Goal: Download file/media

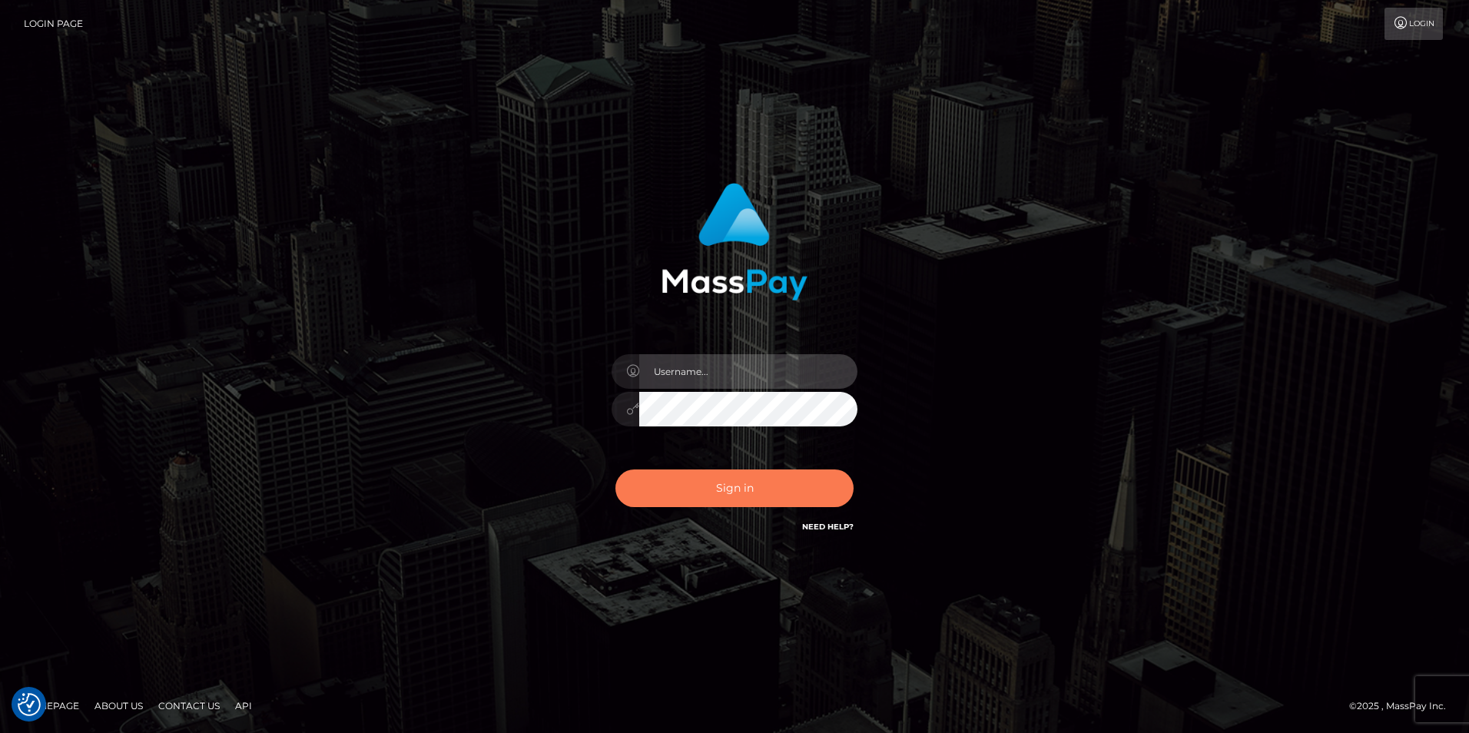
type input "Simone Hayward"
click at [791, 492] on button "Sign in" at bounding box center [734, 488] width 238 height 38
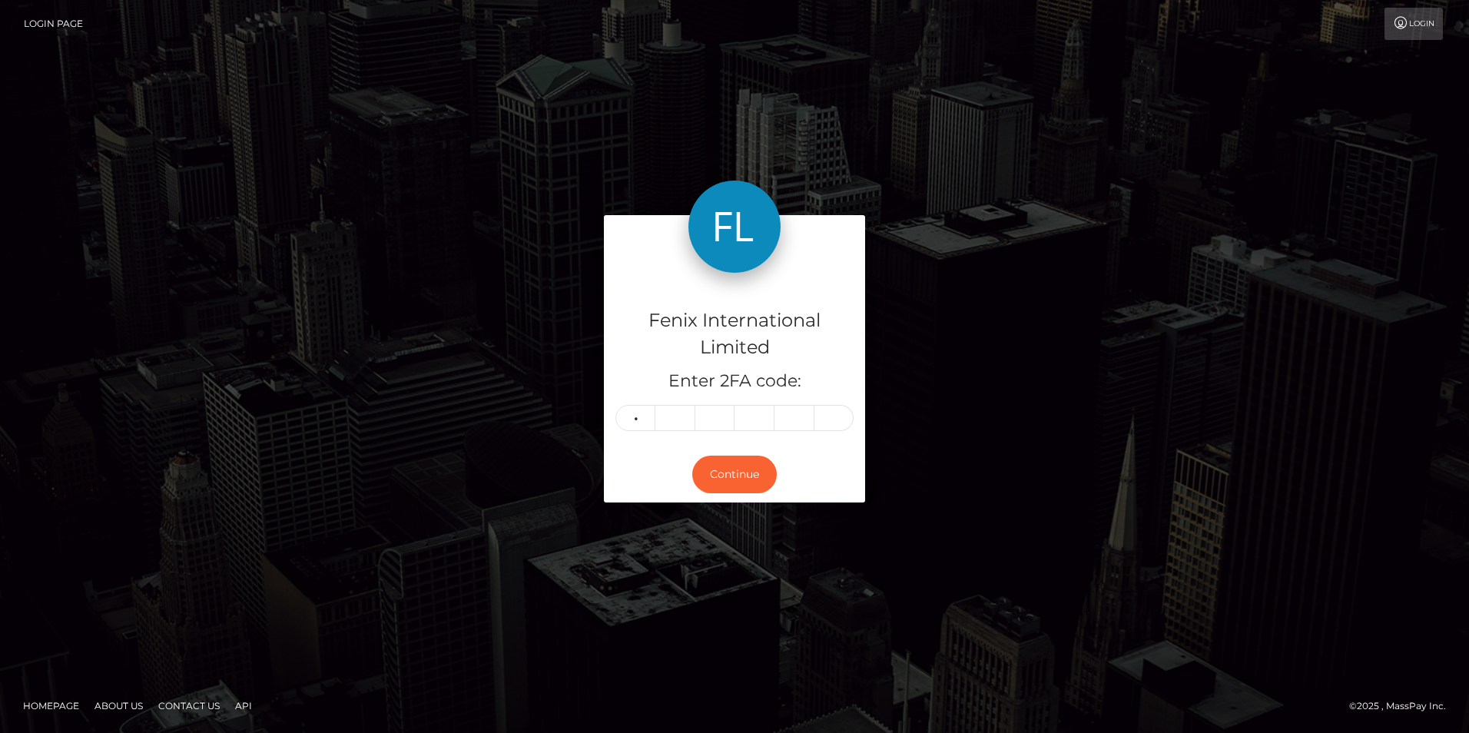
type input "5"
type input "9"
type input "2"
type input "4"
type input "5"
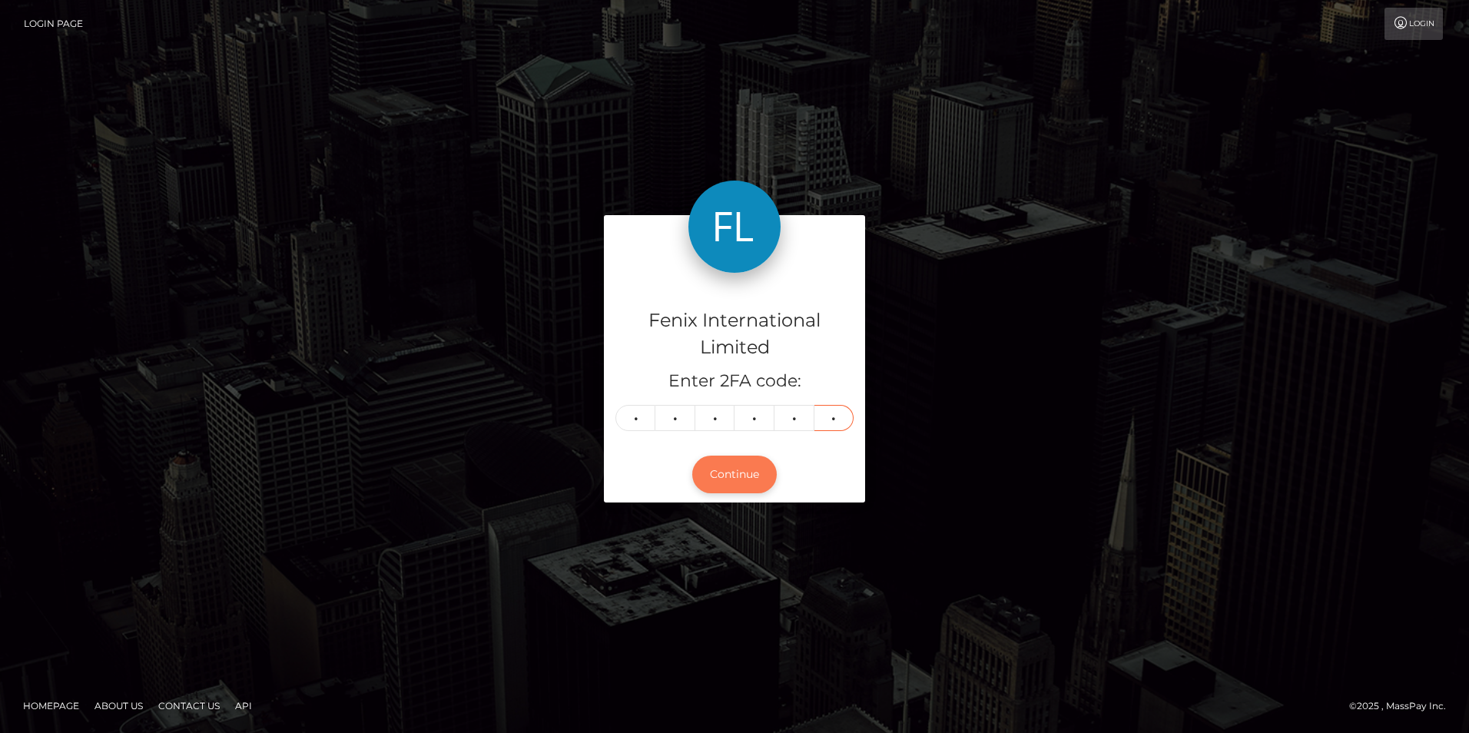
type input "8"
click at [728, 475] on button "Continue" at bounding box center [734, 475] width 85 height 38
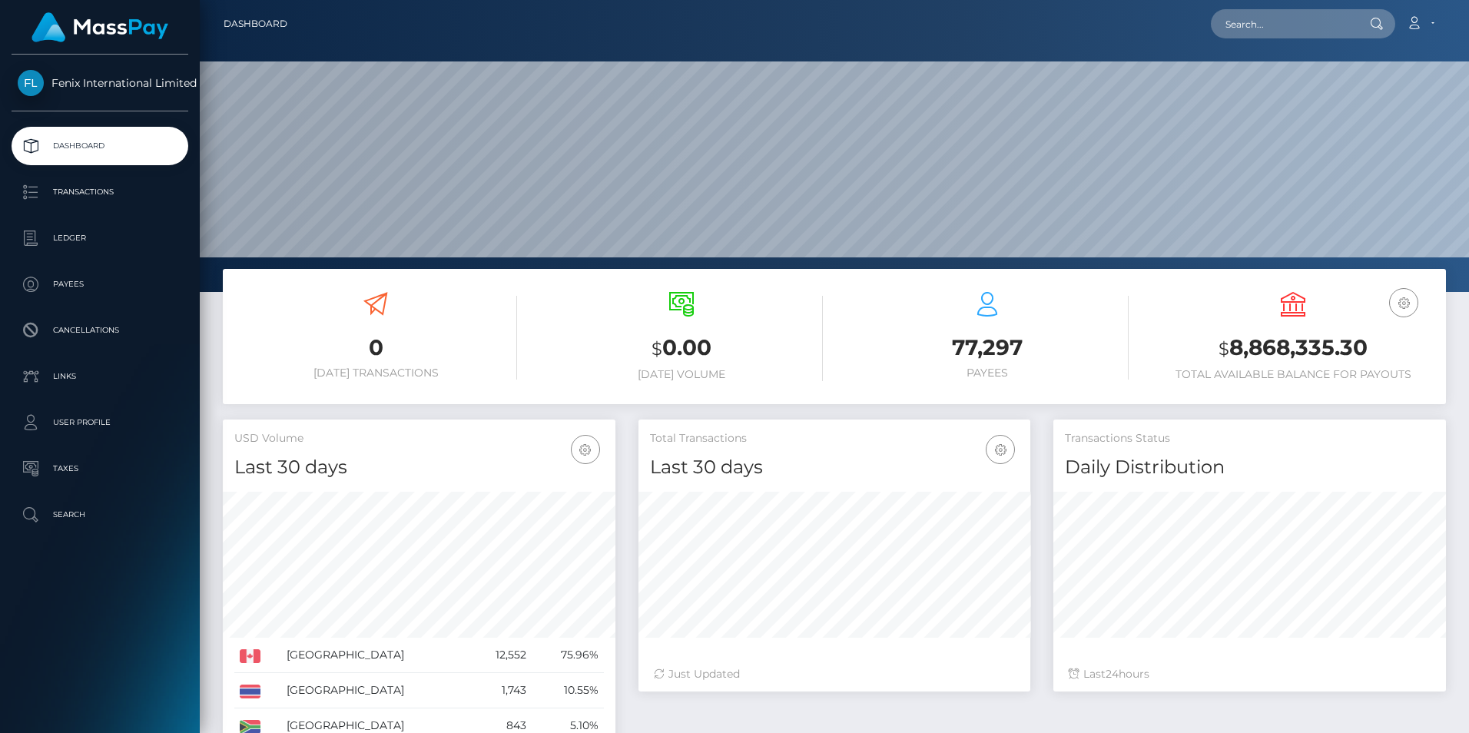
scroll to position [273, 392]
click at [78, 241] on p "Ledger" at bounding box center [100, 238] width 164 height 23
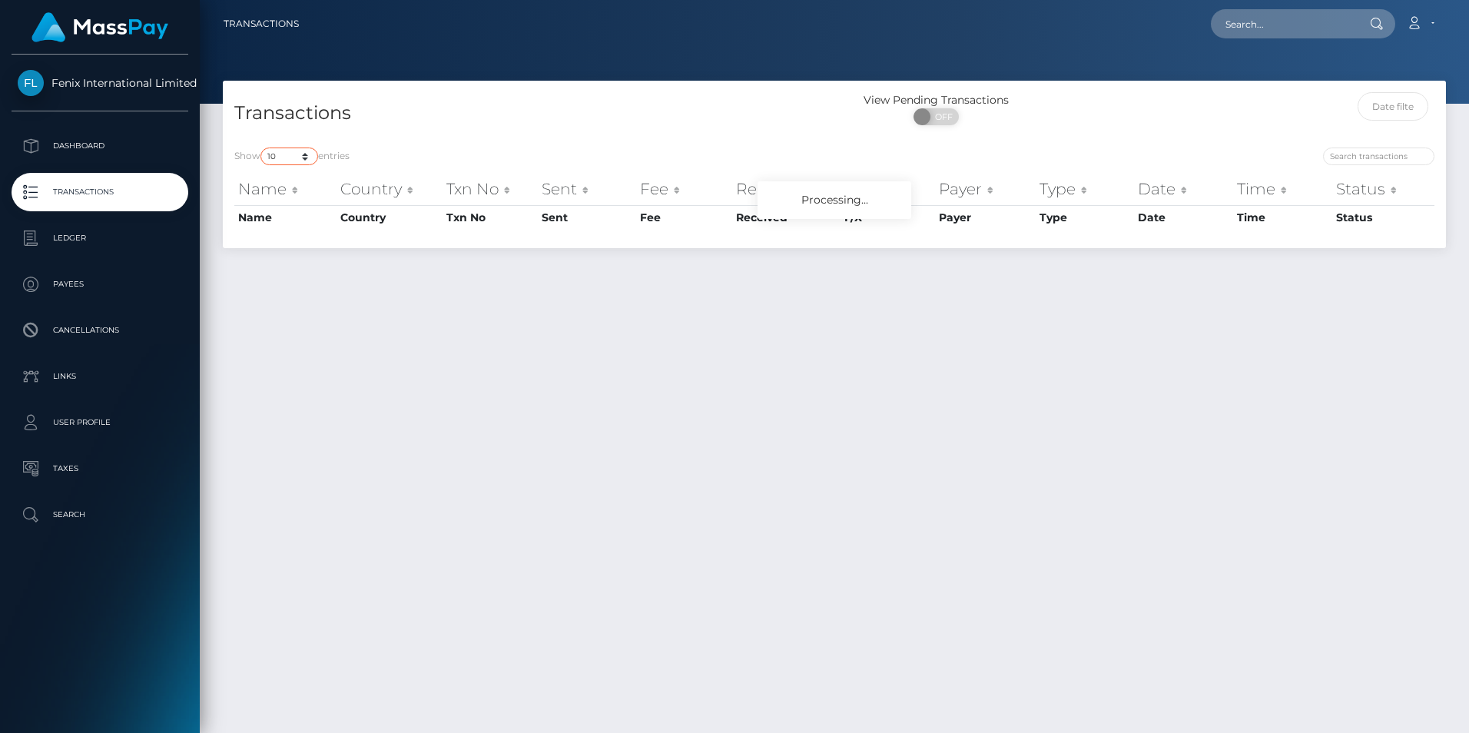
click at [291, 160] on select "10 25 50 100 250 500 1,000 3,500" at bounding box center [289, 157] width 58 height 18
select select "3500"
click at [262, 148] on select "10 25 50 100 250 500 1,000 3,500" at bounding box center [289, 157] width 58 height 18
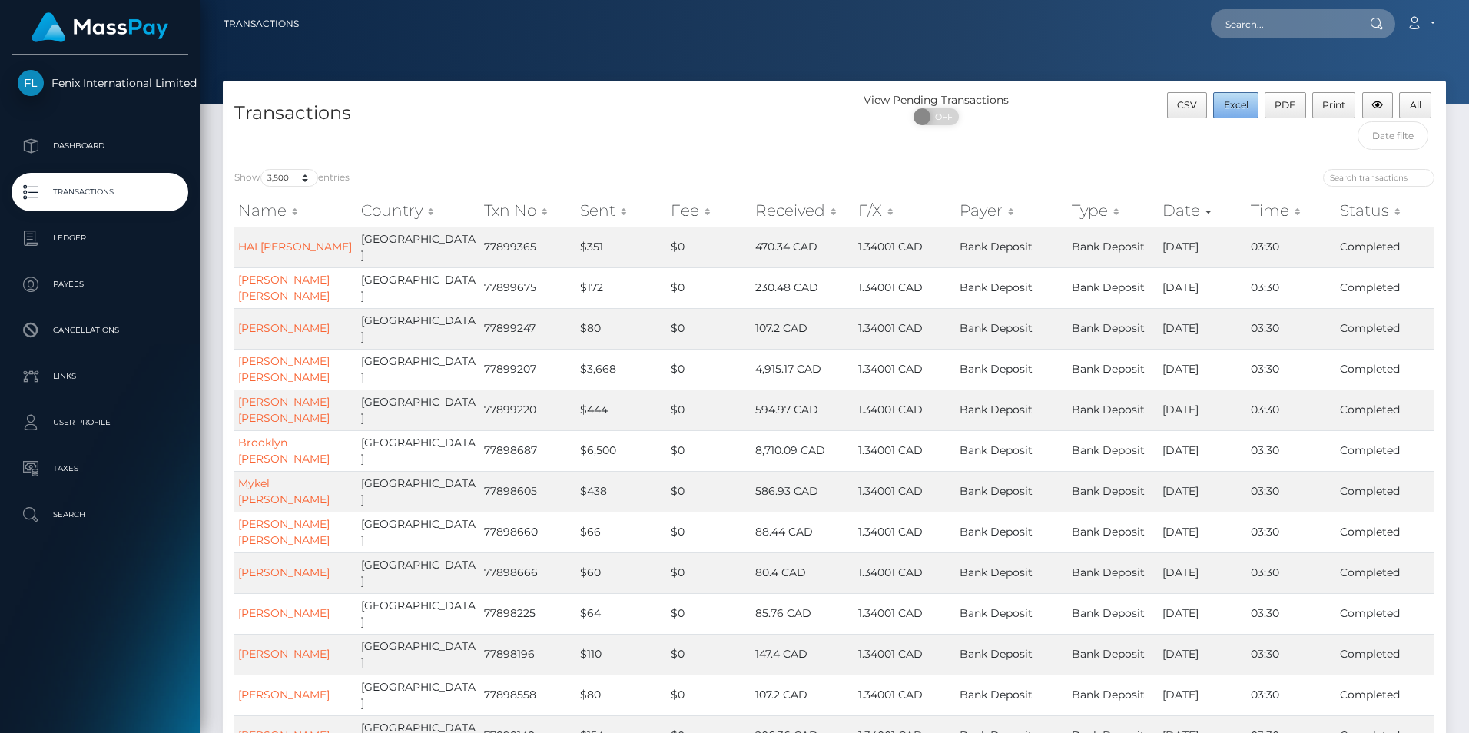
click at [1227, 105] on span "Excel" at bounding box center [1236, 105] width 25 height 12
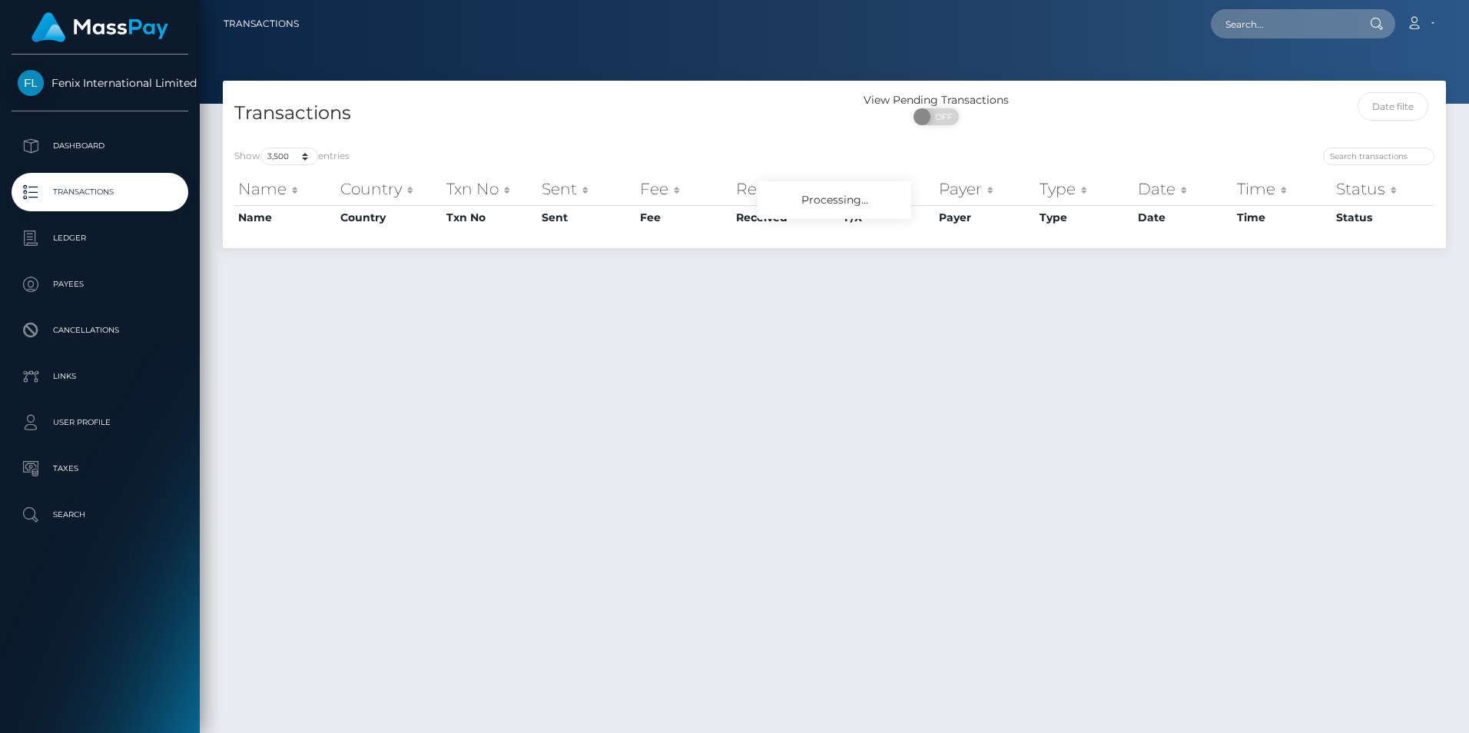
select select "3500"
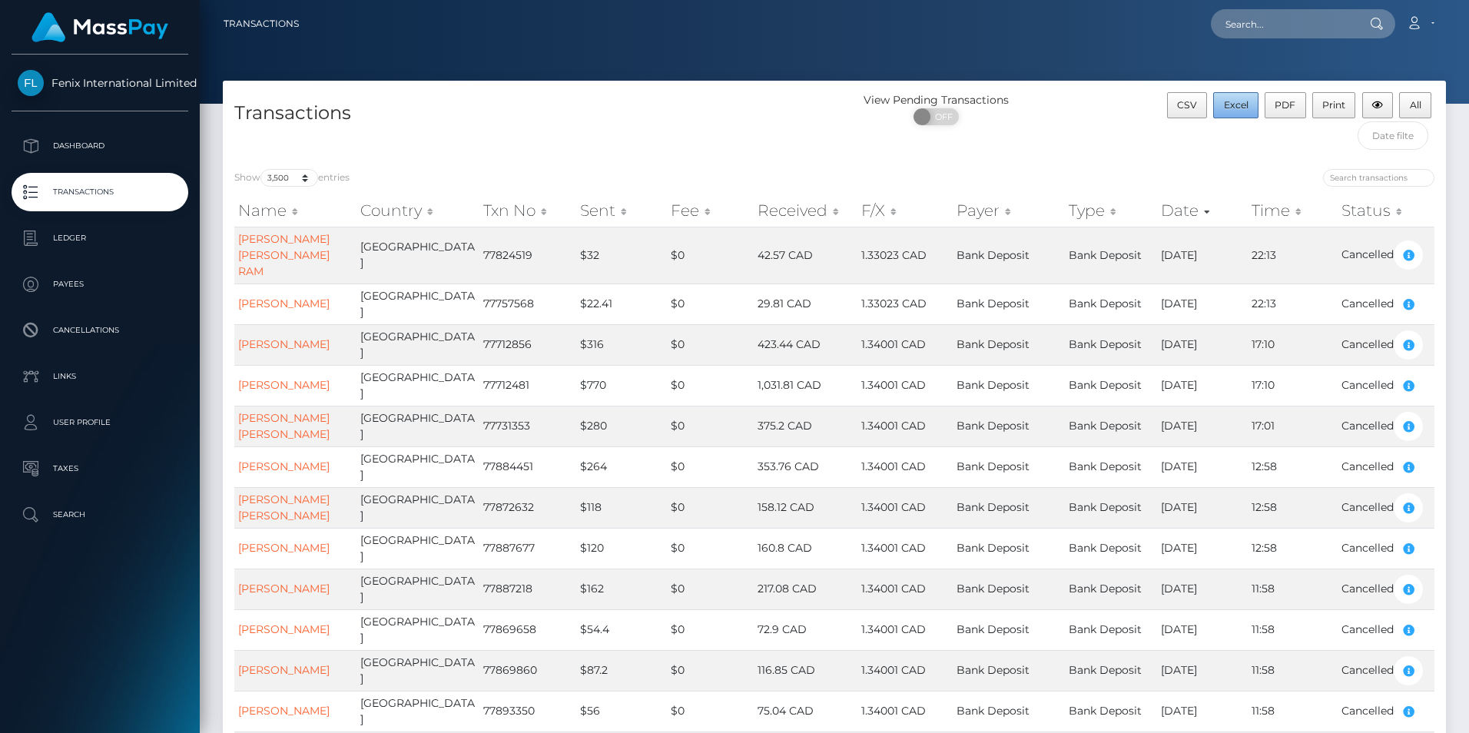
click at [1241, 105] on span "Excel" at bounding box center [1236, 105] width 25 height 12
